Goal: Information Seeking & Learning: Learn about a topic

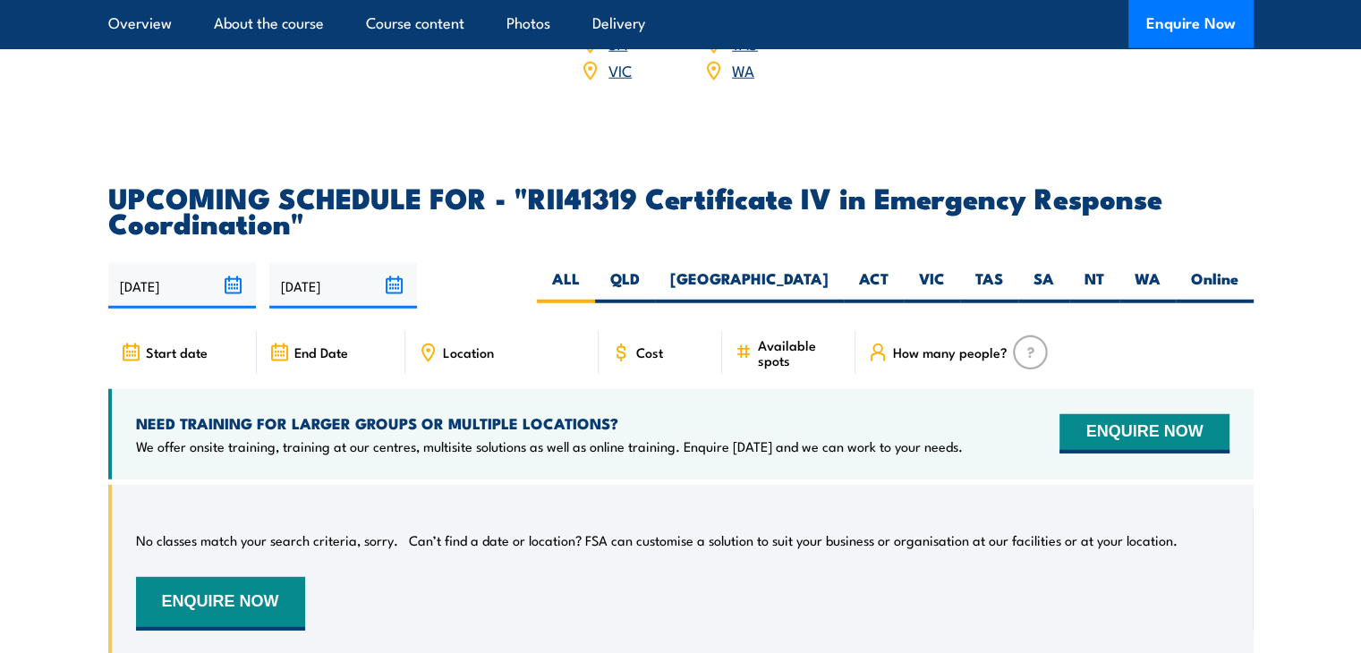
scroll to position [5004, 0]
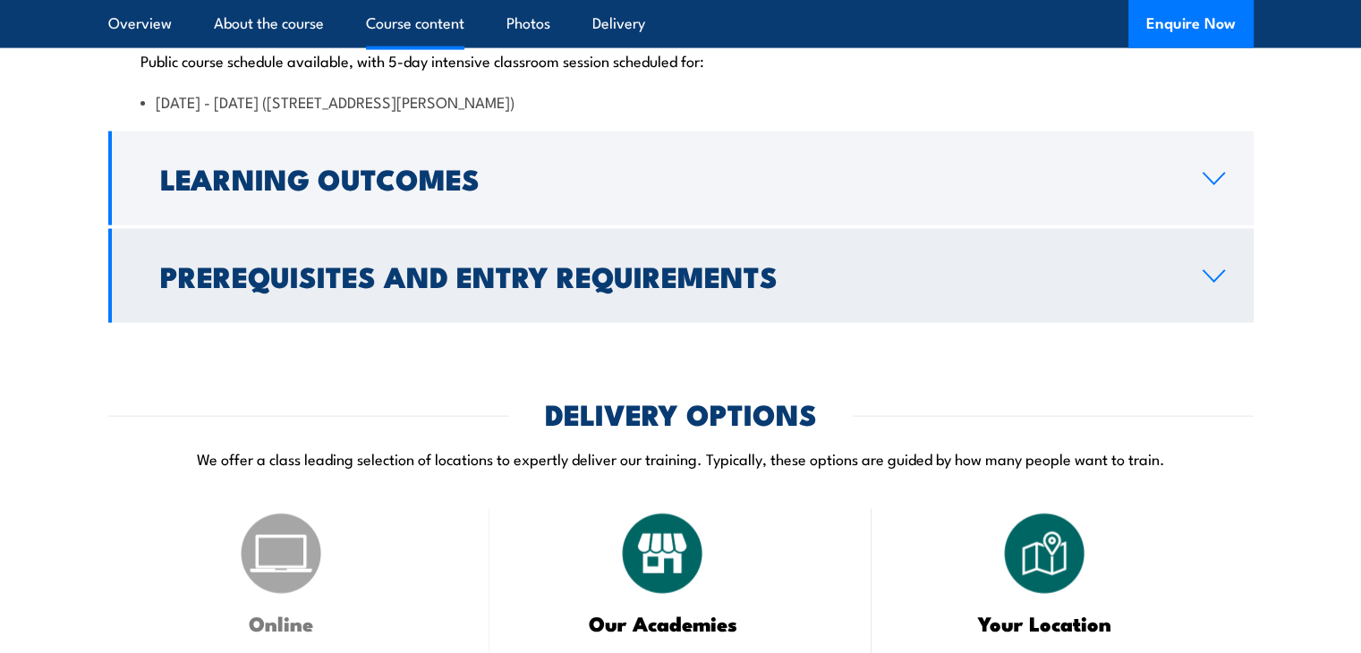
click at [795, 288] on h2 "Prerequisites and Entry Requirements" at bounding box center [667, 275] width 1014 height 25
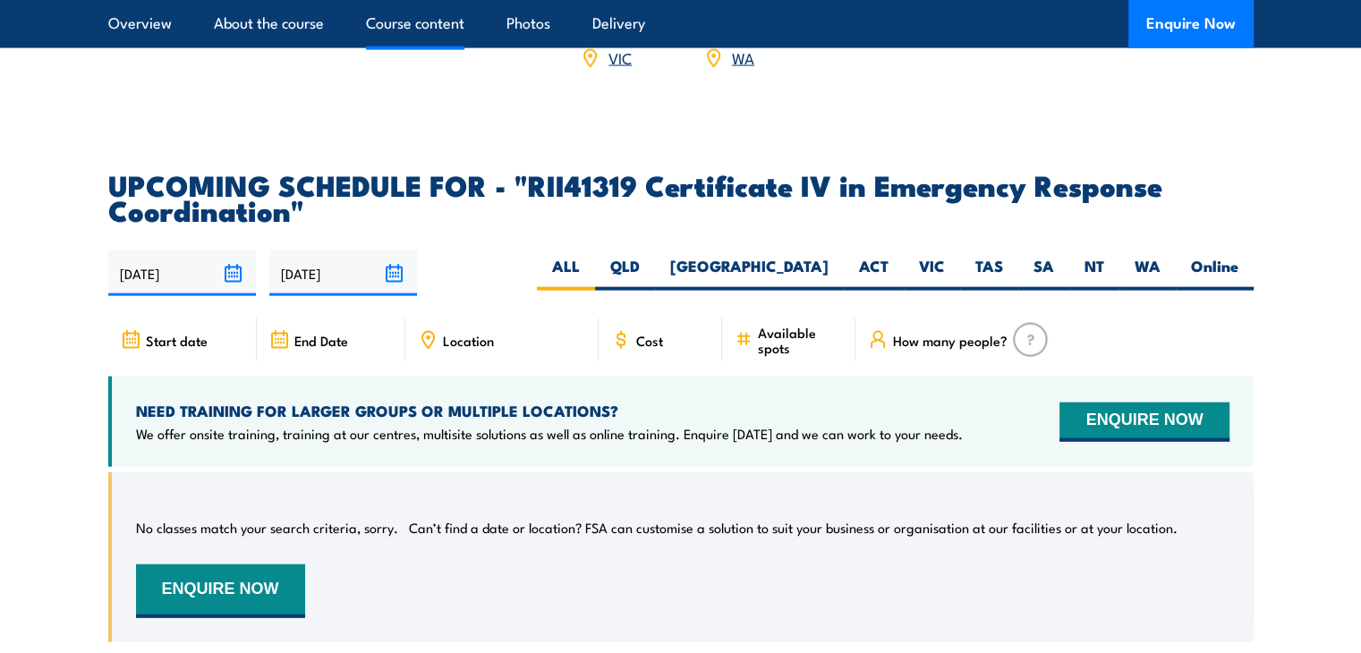
scroll to position [2822, 0]
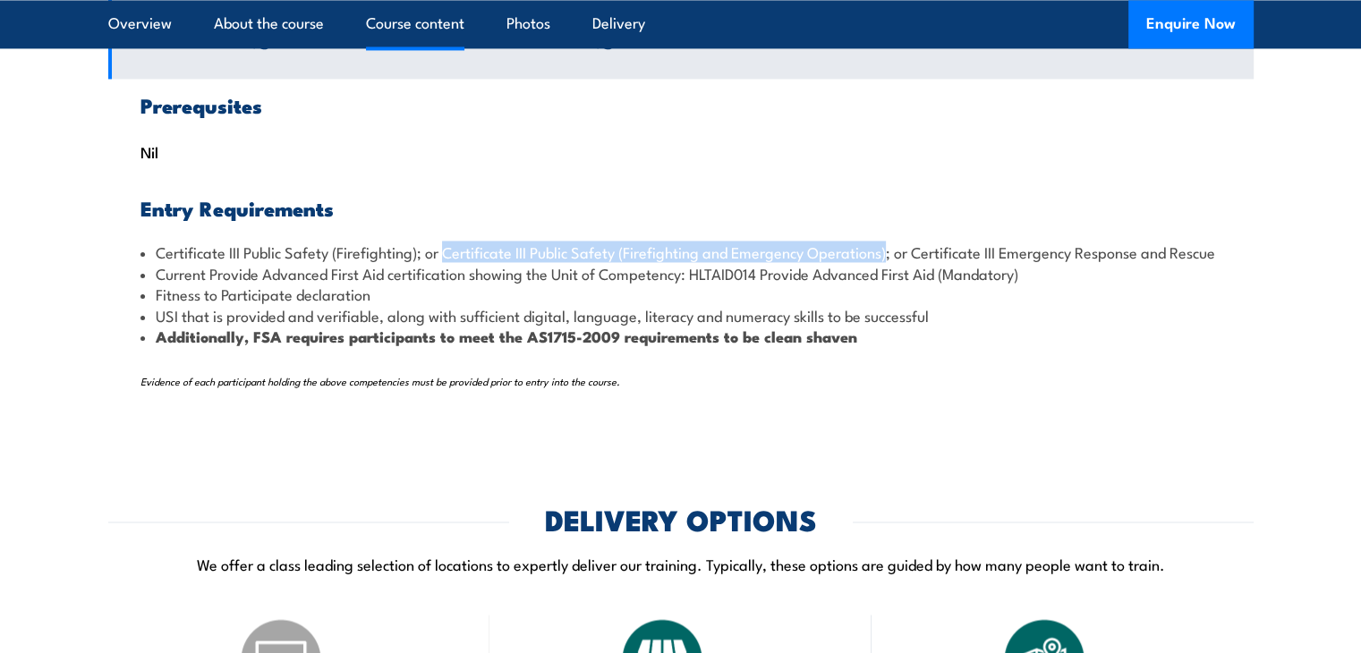
drag, startPoint x: 448, startPoint y: 314, endPoint x: 891, endPoint y: 319, distance: 443.0
click at [891, 262] on li "Certificate III Public Safety (Firefighting); or Certificate III Public Safety …" at bounding box center [681, 252] width 1081 height 21
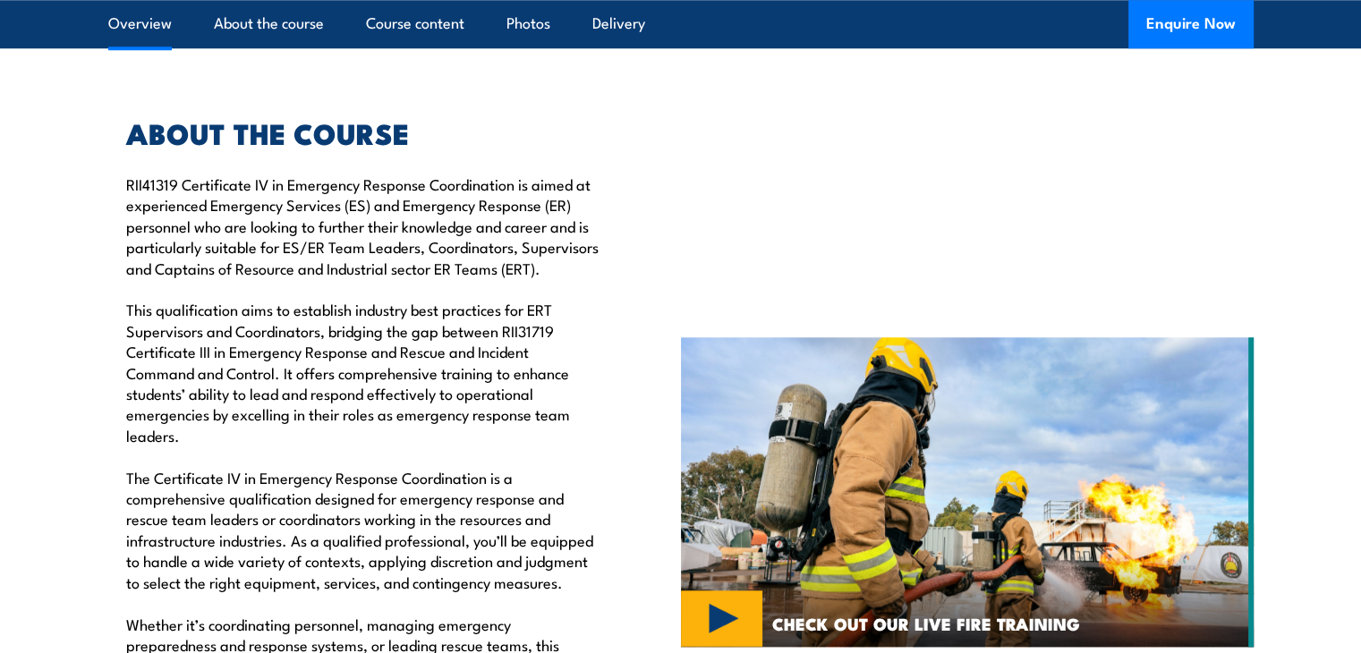
scroll to position [0, 0]
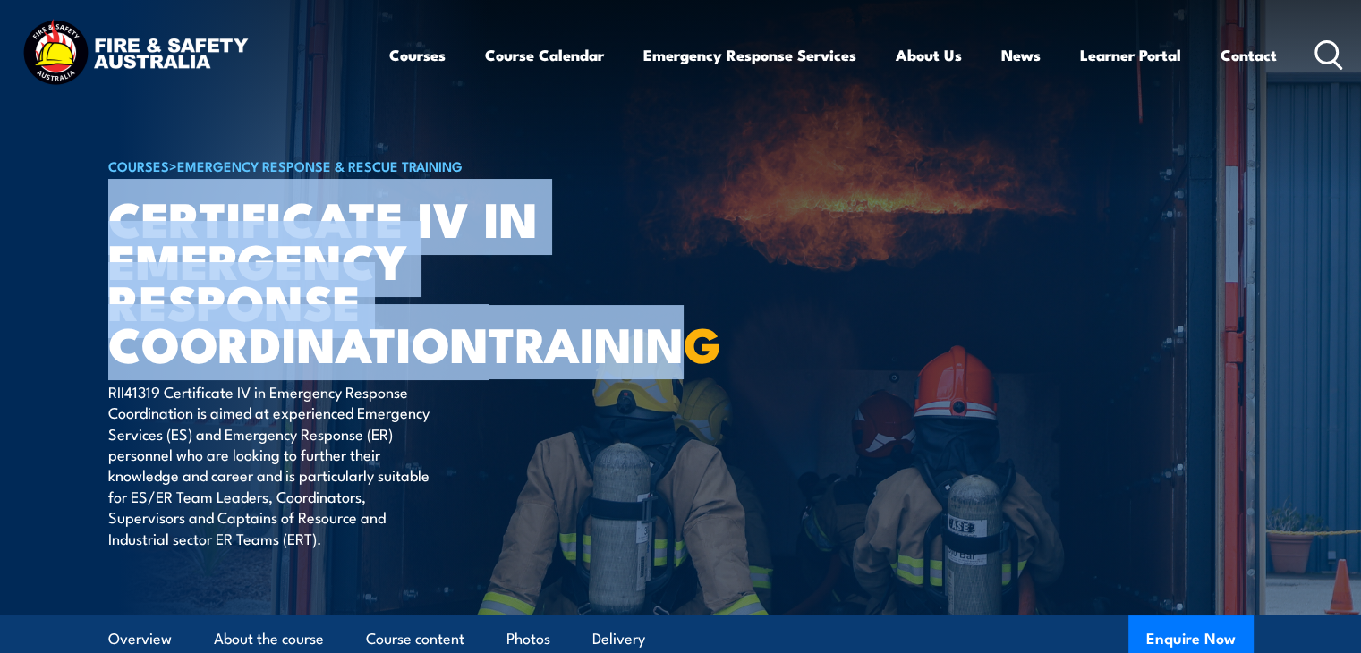
drag, startPoint x: 327, startPoint y: 380, endPoint x: 117, endPoint y: 231, distance: 257.3
click at [117, 231] on h1 "Certificate IV in Emergency Response Coordination TRAINING" at bounding box center [329, 280] width 442 height 167
click at [1339, 150] on img at bounding box center [680, 308] width 1361 height 616
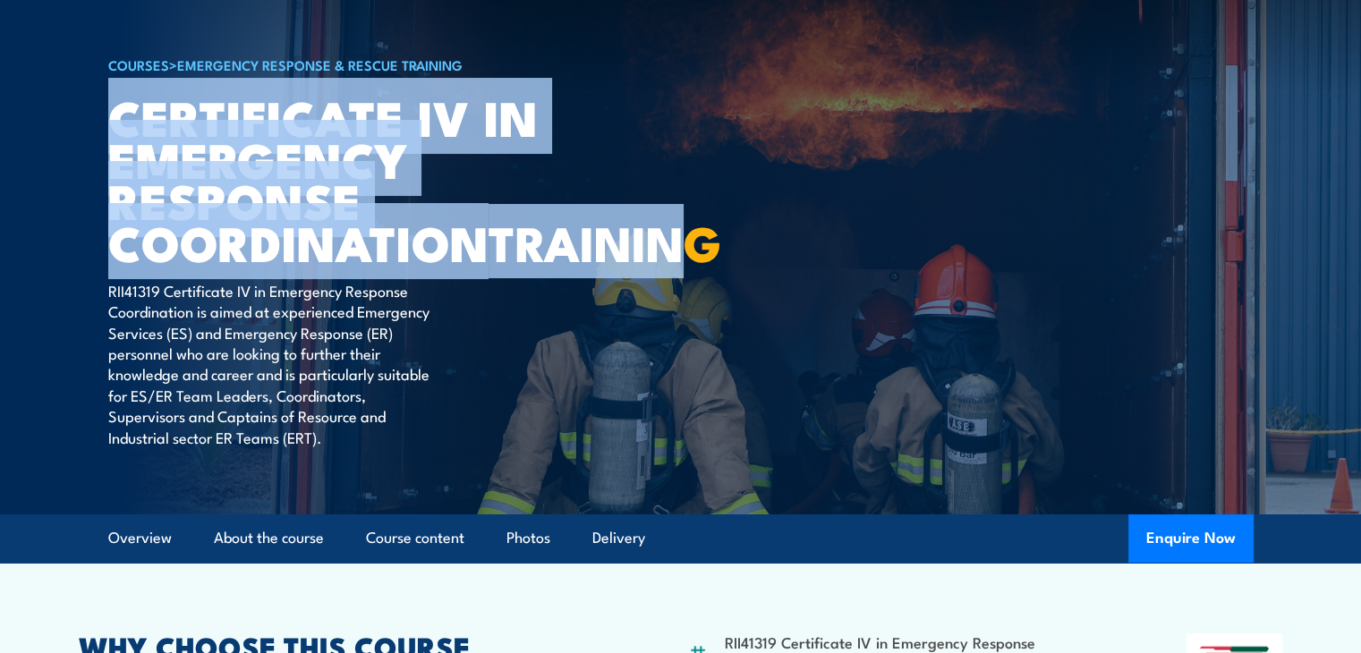
scroll to position [179, 0]
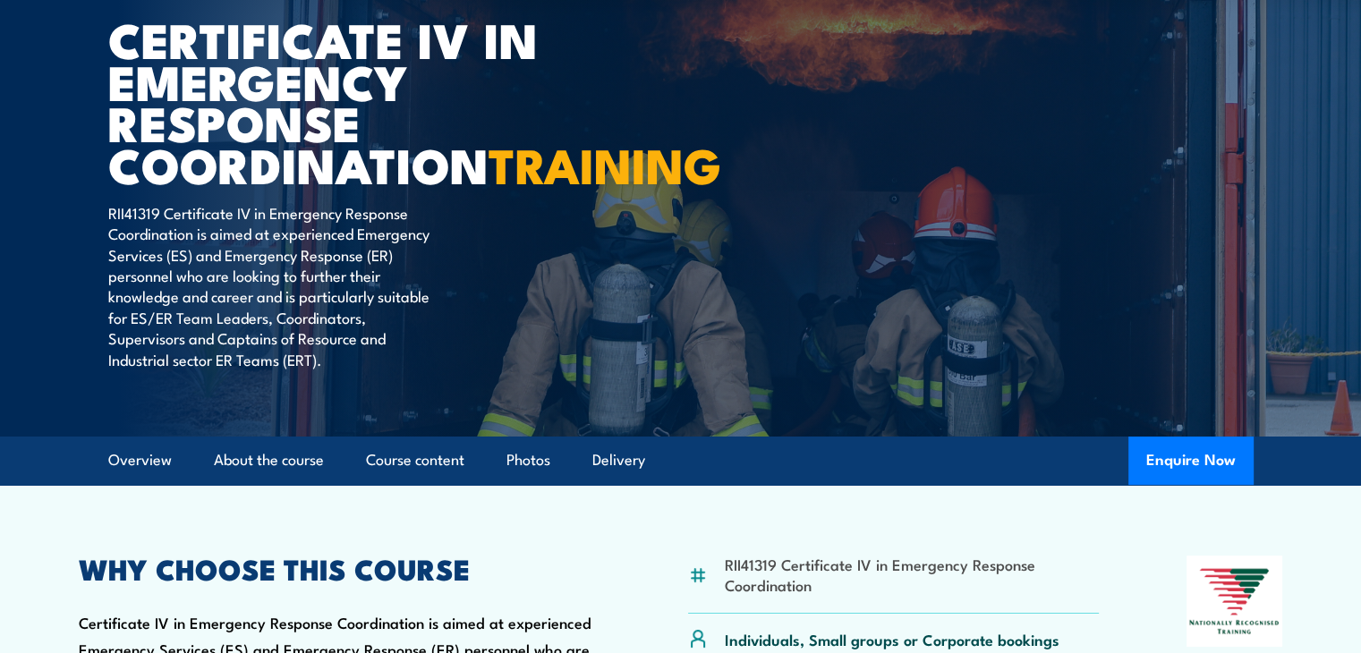
click at [473, 334] on div "COURSES > Emergency Response & Rescue Training Certificate IV in Emergency Resp…" at bounding box center [329, 129] width 442 height 616
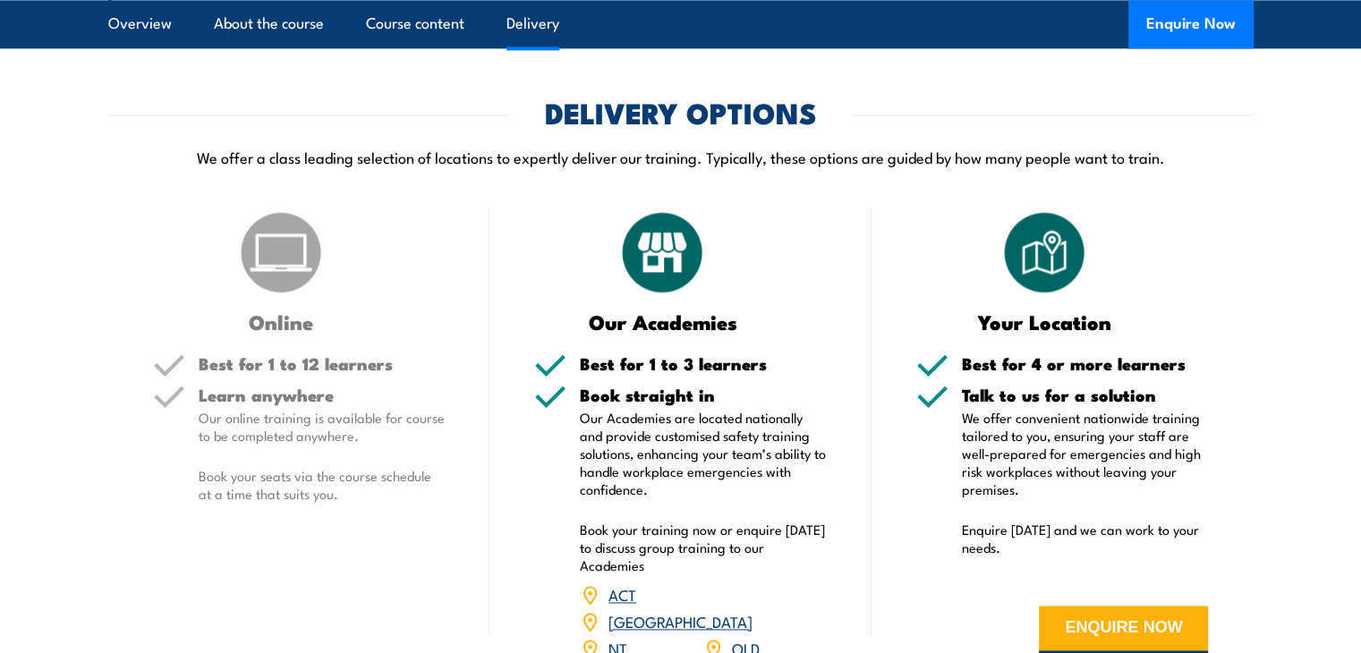
scroll to position [2237, 0]
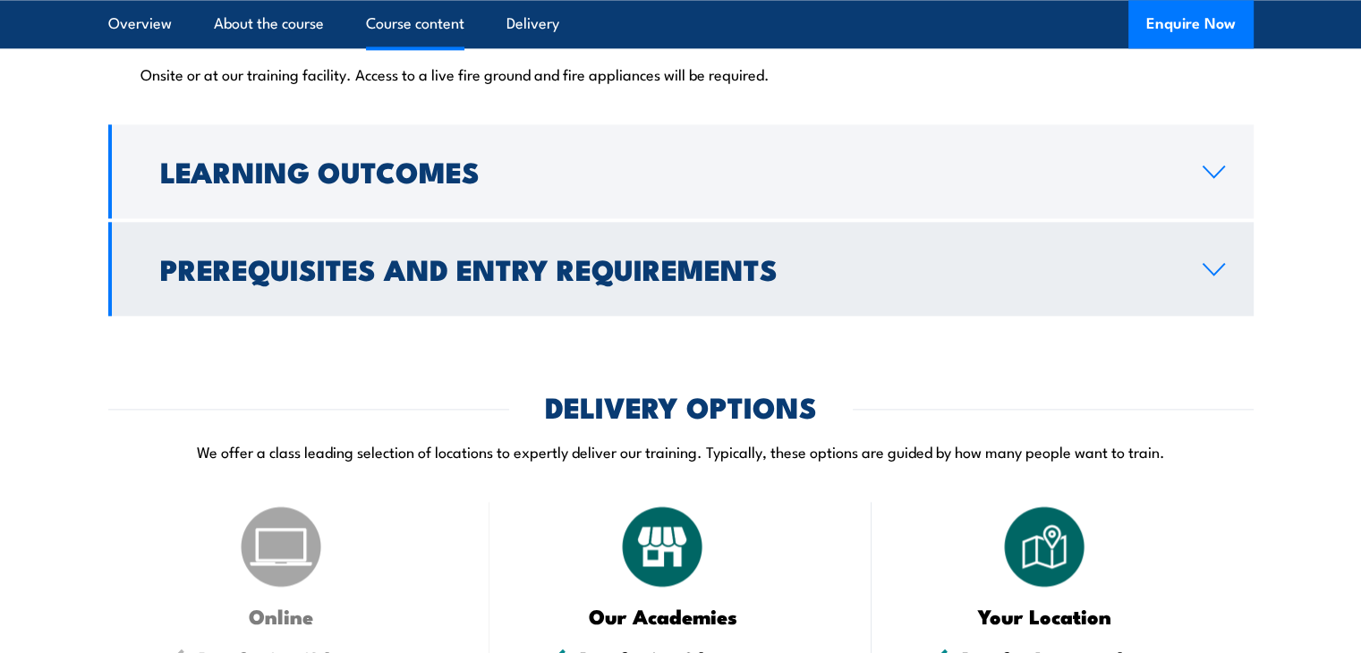
click at [413, 281] on h2 "Prerequisites and Entry Requirements" at bounding box center [667, 268] width 1014 height 25
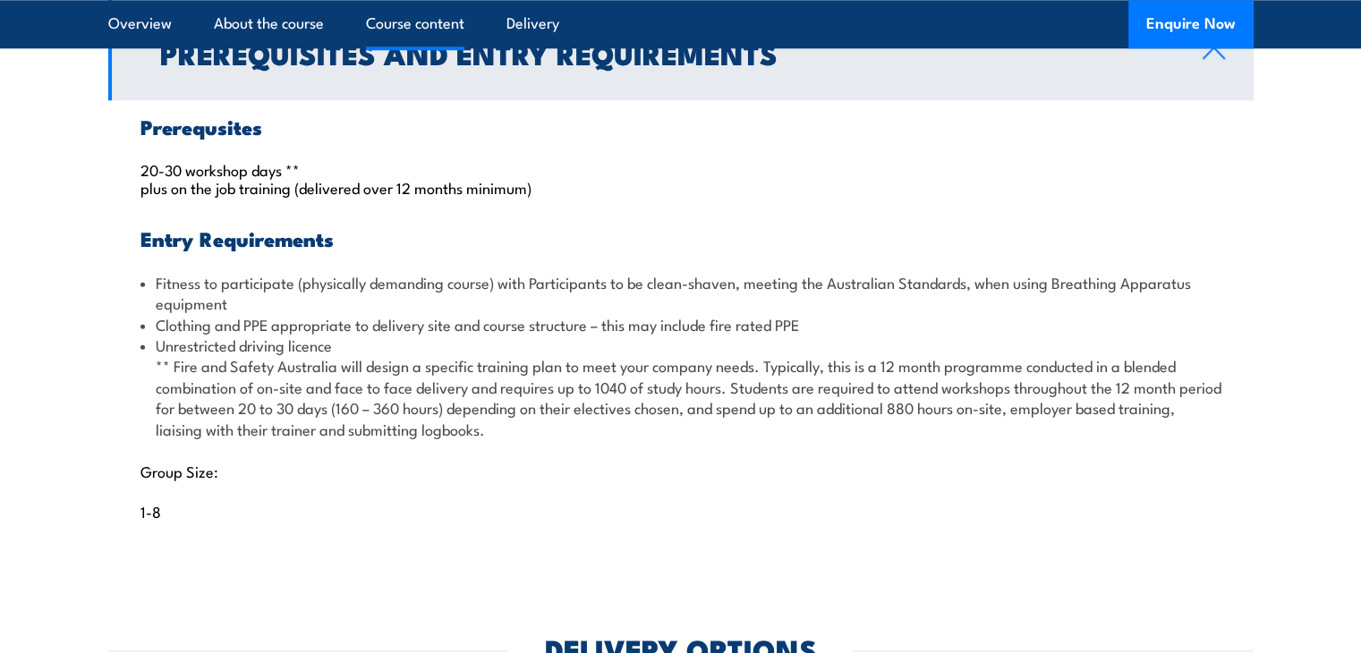
scroll to position [1832, 0]
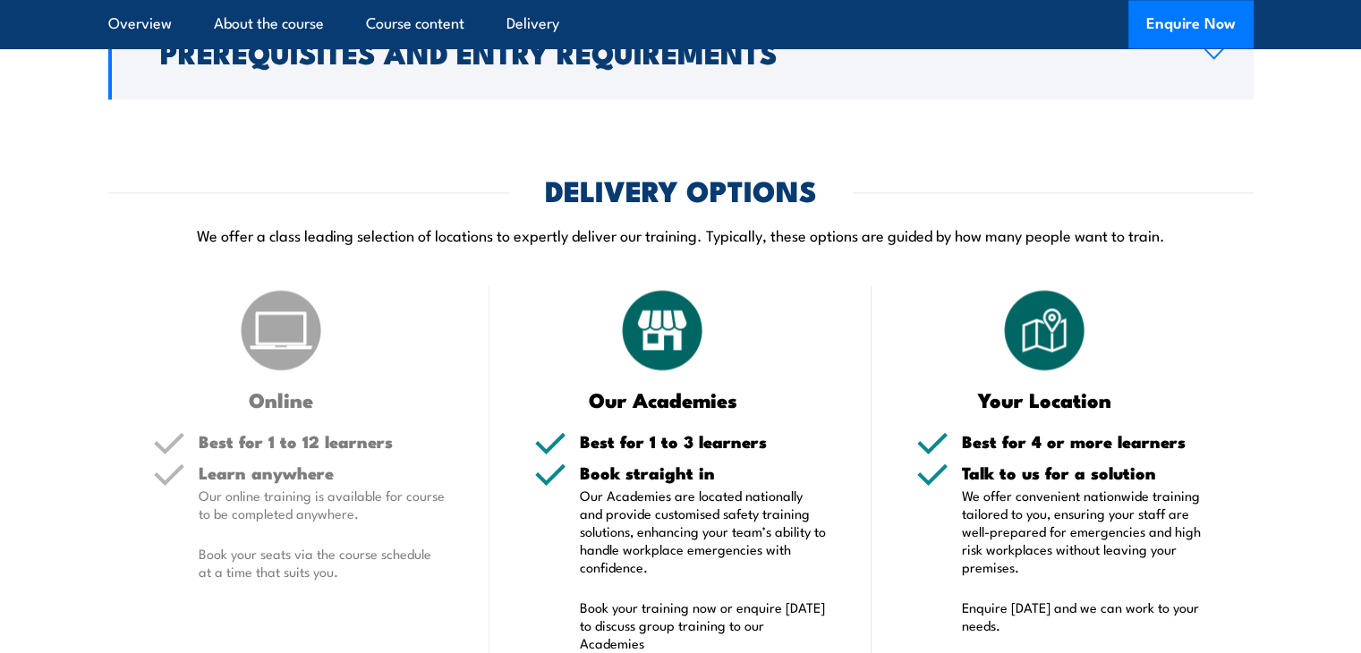
scroll to position [1917, 0]
